Goal: Navigation & Orientation: Find specific page/section

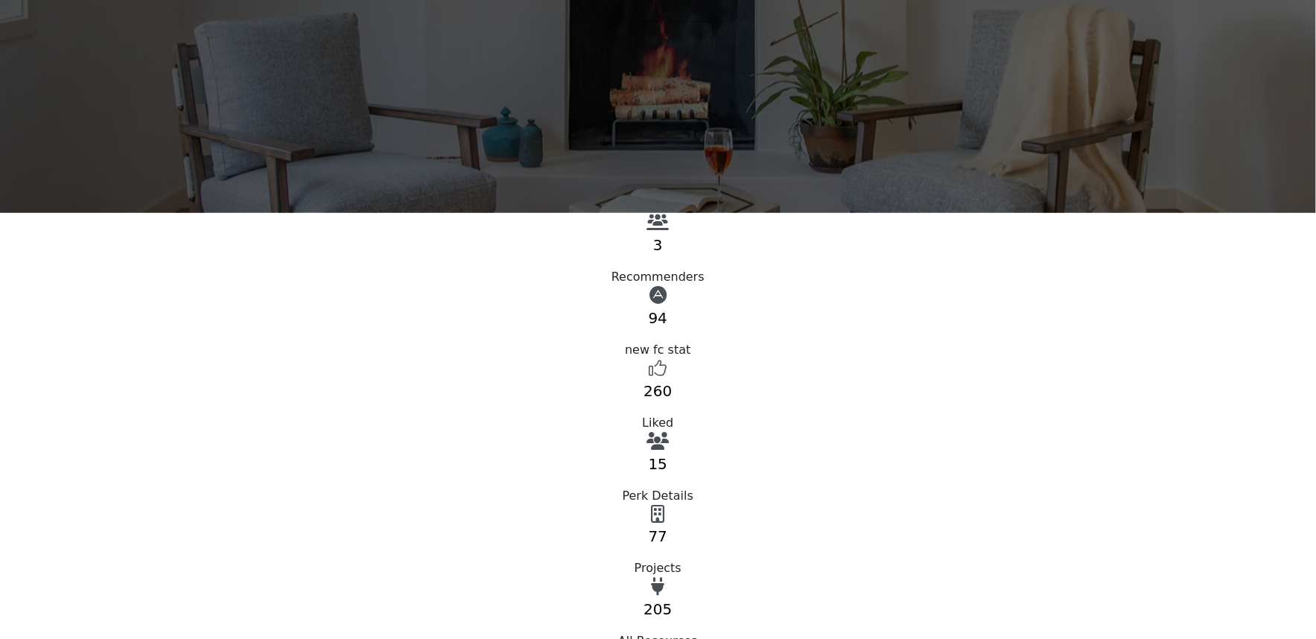
scroll to position [496, 0]
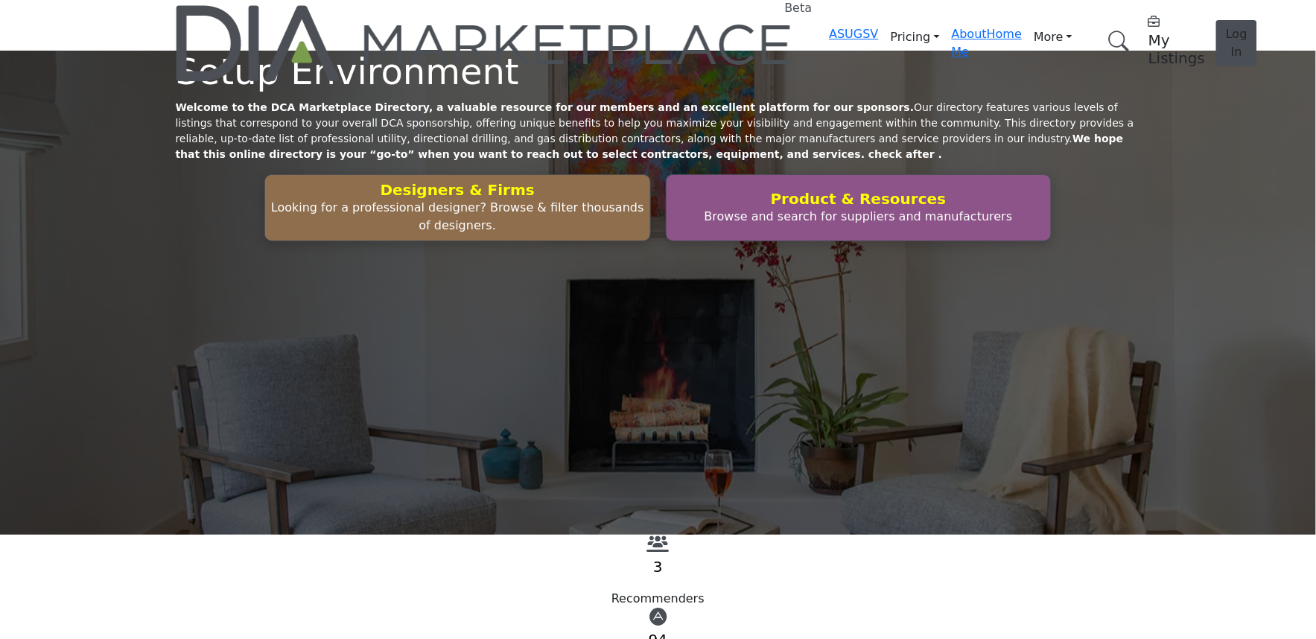
scroll to position [0, 0]
click at [1226, 28] on span "Log In" at bounding box center [1237, 44] width 22 height 32
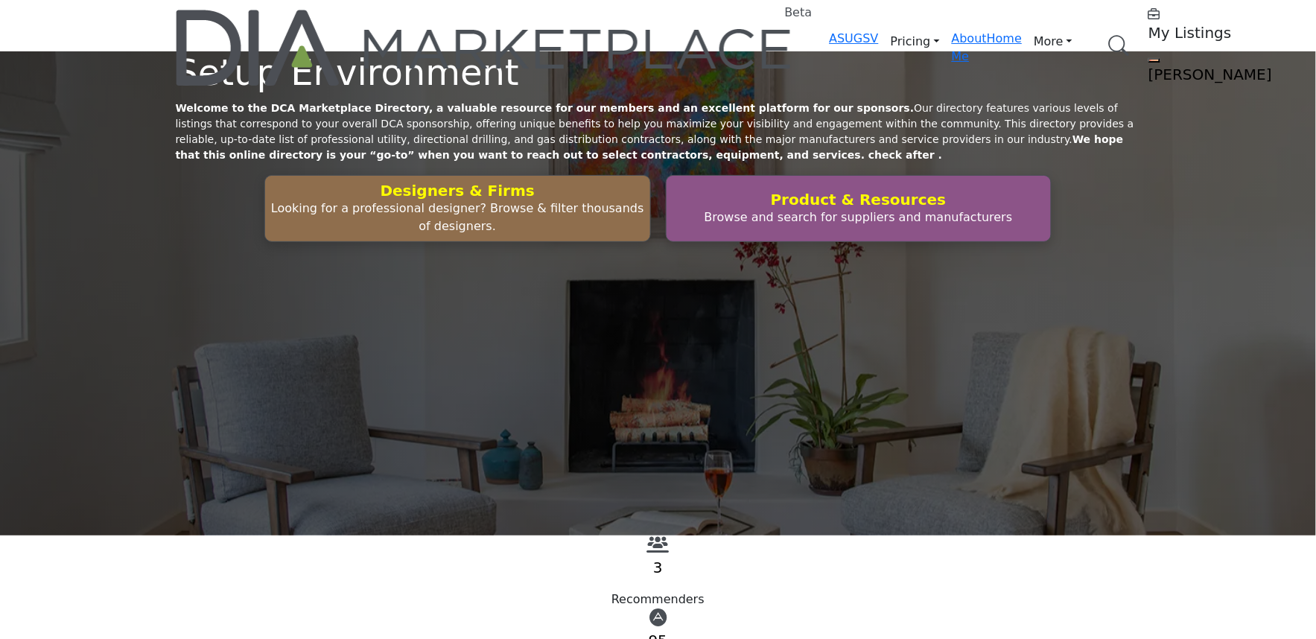
click at [106, 294] on div "Setup Environment Welcome to the DCA Marketplace Directory, a valuable resource…" at bounding box center [658, 293] width 1316 height 484
